Goal: Task Accomplishment & Management: Manage account settings

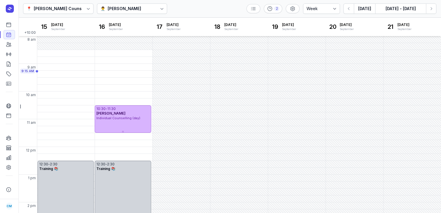
select select "week"
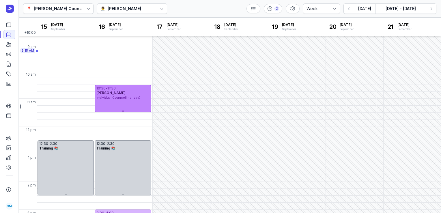
drag, startPoint x: 0, startPoint y: 0, endPoint x: 112, endPoint y: 90, distance: 144.2
click at [112, 91] on span "[PERSON_NAME]" at bounding box center [110, 93] width 29 height 4
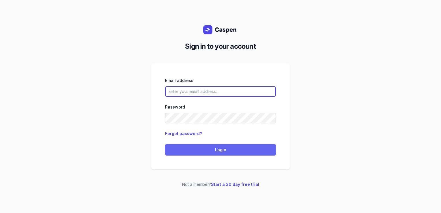
type input "courtney@courtneymaccounselling.com.au"
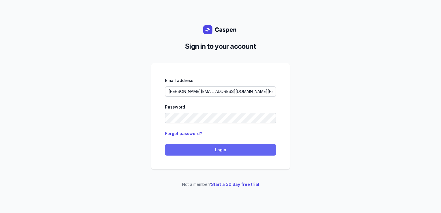
click at [206, 151] on span "Login" at bounding box center [220, 149] width 104 height 7
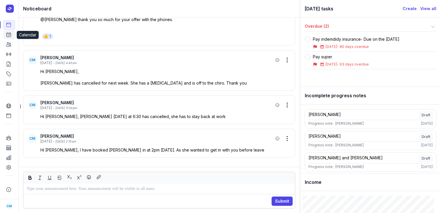
click at [10, 38] on link "Calendar" at bounding box center [9, 34] width 12 height 9
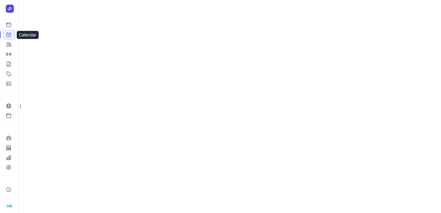
select select "week"
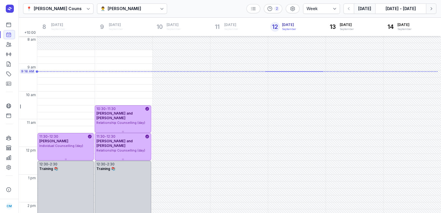
click at [431, 8] on icon "button" at bounding box center [431, 8] width 2 height 3
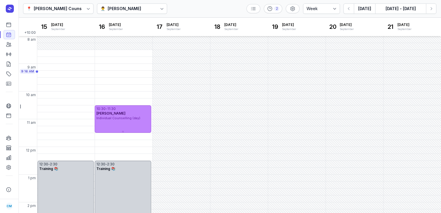
click at [142, 111] on div "[PERSON_NAME]" at bounding box center [122, 113] width 53 height 5
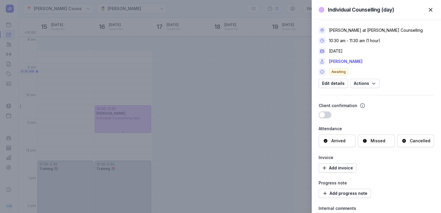
click at [416, 140] on div "Cancelled" at bounding box center [419, 141] width 20 height 6
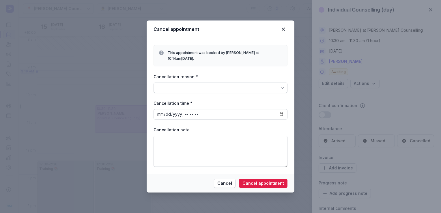
click at [250, 82] on div at bounding box center [220, 87] width 134 height 10
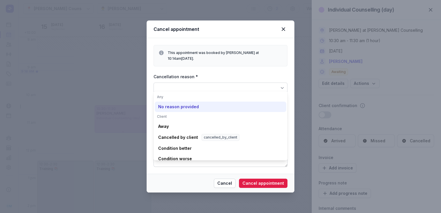
click at [183, 105] on div "No reason provided" at bounding box center [178, 107] width 41 height 6
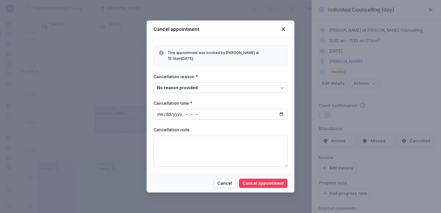
click at [268, 180] on span "Cancel appointment" at bounding box center [263, 183] width 42 height 7
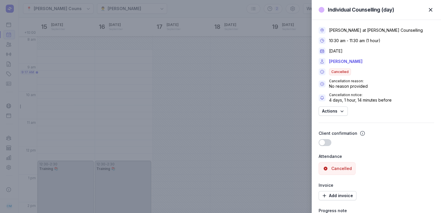
click at [193, 5] on div "Individual Counselling (day) Close panel Charlee Manaley at Courtney Mac Counse…" at bounding box center [220, 106] width 441 height 213
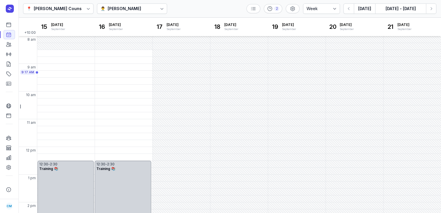
click at [149, 10] on div "👨‍⚕️ Charlee Manaley" at bounding box center [132, 8] width 70 height 10
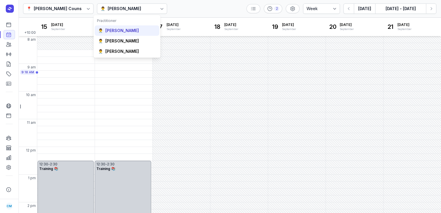
click at [123, 33] on div "👨‍⚕️ Courtney McAliece" at bounding box center [127, 30] width 65 height 10
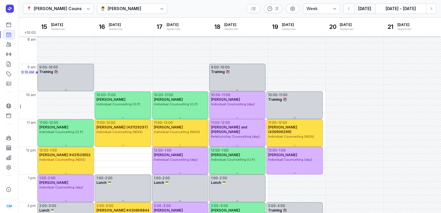
click at [368, 10] on button "[DATE]" at bounding box center [364, 8] width 21 height 10
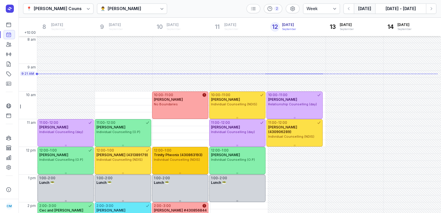
scroll to position [102, 0]
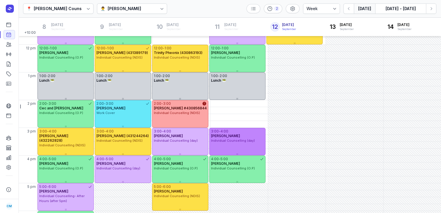
click at [229, 142] on div "Individual Counselling (day)" at bounding box center [237, 140] width 53 height 5
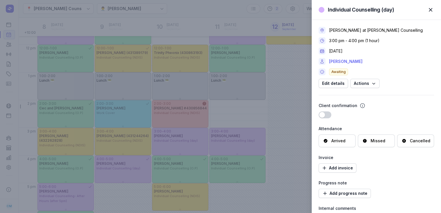
click at [343, 61] on link "Bryron Muchena" at bounding box center [345, 61] width 33 height 7
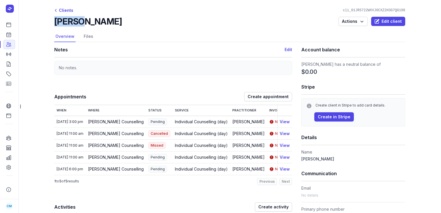
drag, startPoint x: 53, startPoint y: 20, endPoint x: 77, endPoint y: 22, distance: 23.4
click at [77, 22] on h2 "Bryron Muchena" at bounding box center [87, 21] width 67 height 10
copy h2 "Bryron"
click at [5, 37] on link "Calendar" at bounding box center [9, 34] width 12 height 9
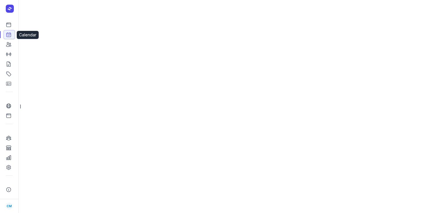
select select "week"
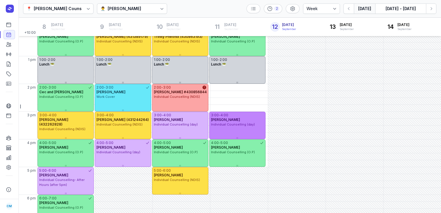
scroll to position [81, 0]
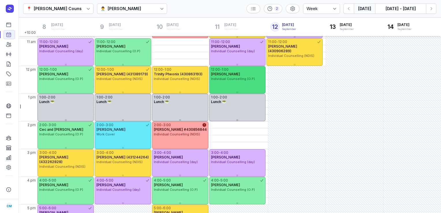
click at [231, 76] on span "Danielle Garside" at bounding box center [225, 74] width 29 height 4
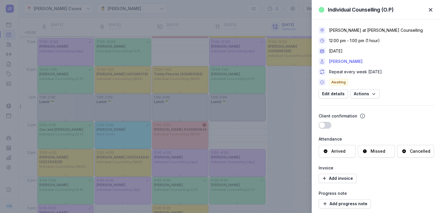
click at [353, 61] on link "Danielle Garside" at bounding box center [345, 61] width 33 height 7
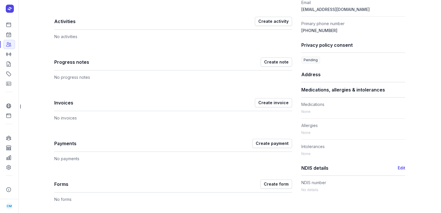
scroll to position [182, 0]
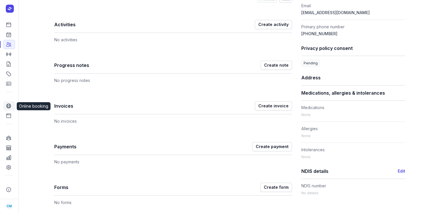
click at [10, 108] on icon at bounding box center [9, 106] width 6 height 6
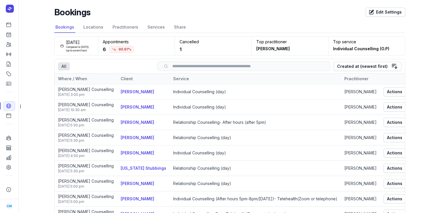
click at [119, 48] on span "90.91%" at bounding box center [121, 49] width 24 height 7
click at [7, 36] on icon at bounding box center [9, 35] width 6 height 6
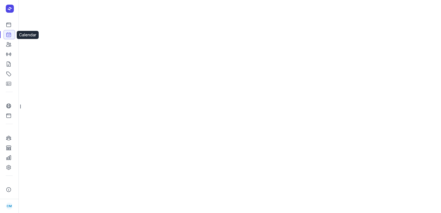
select select "week"
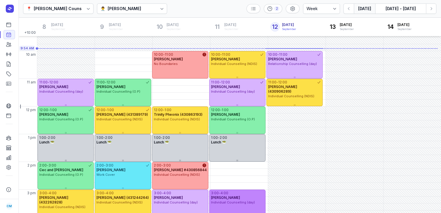
scroll to position [37, 0]
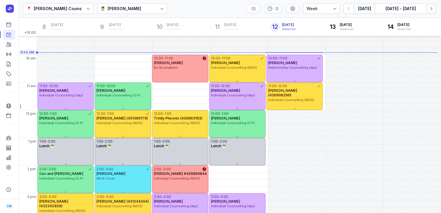
click at [428, 12] on button "Next week" at bounding box center [431, 8] width 10 height 10
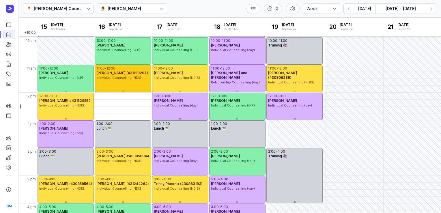
scroll to position [54, 0]
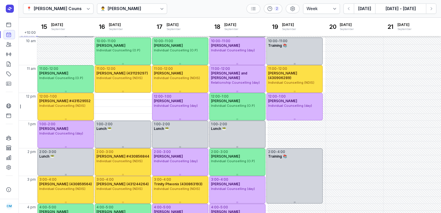
click at [159, 10] on icon at bounding box center [162, 9] width 6 height 6
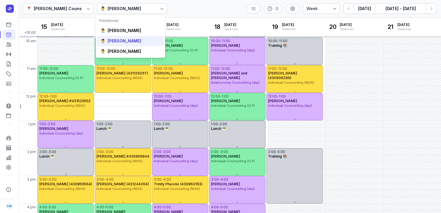
click at [132, 36] on div "👨‍⚕️ Tanya Fisher" at bounding box center [130, 41] width 67 height 10
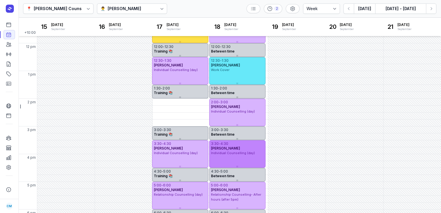
scroll to position [103, 0]
